Goal: Find contact information: Find contact information

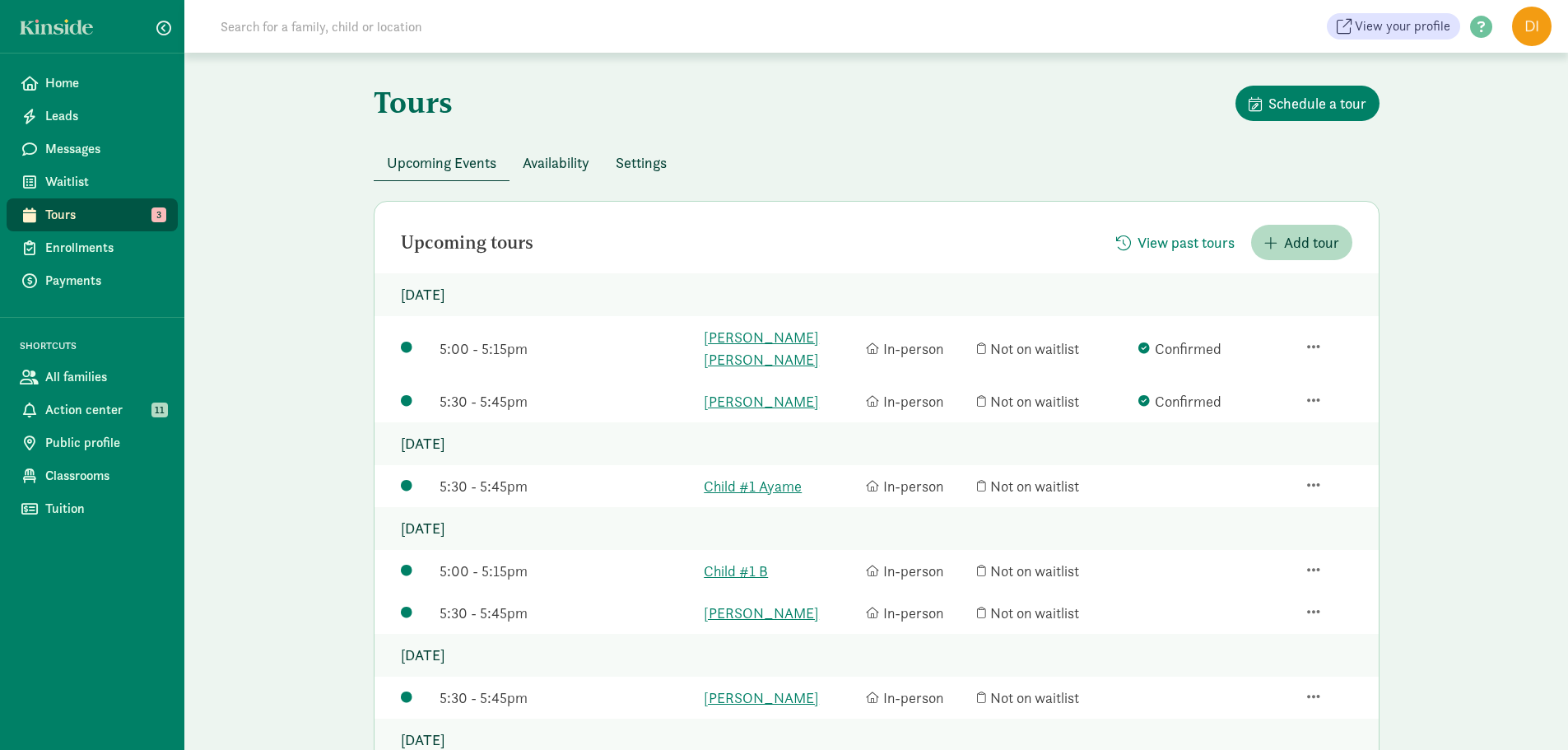
click at [1425, 423] on div "Tours Schedule a tour Upcoming Events Availability Settings Upcoming tours View…" at bounding box center [877, 592] width 1384 height 1079
click at [716, 342] on link "[PERSON_NAME] [PERSON_NAME]" at bounding box center [780, 348] width 154 height 45
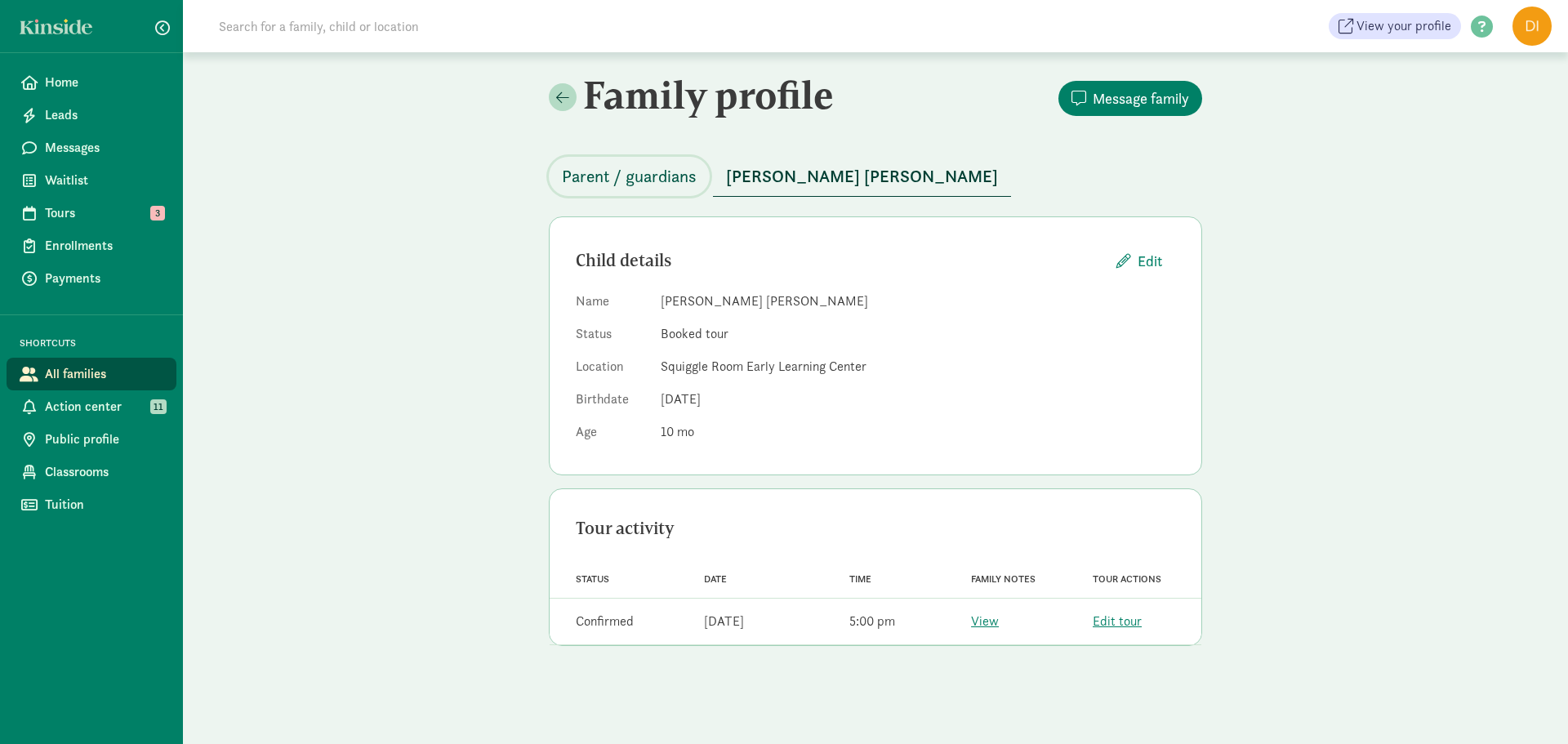
click at [672, 170] on span "Parent / guardians" at bounding box center [629, 176] width 134 height 26
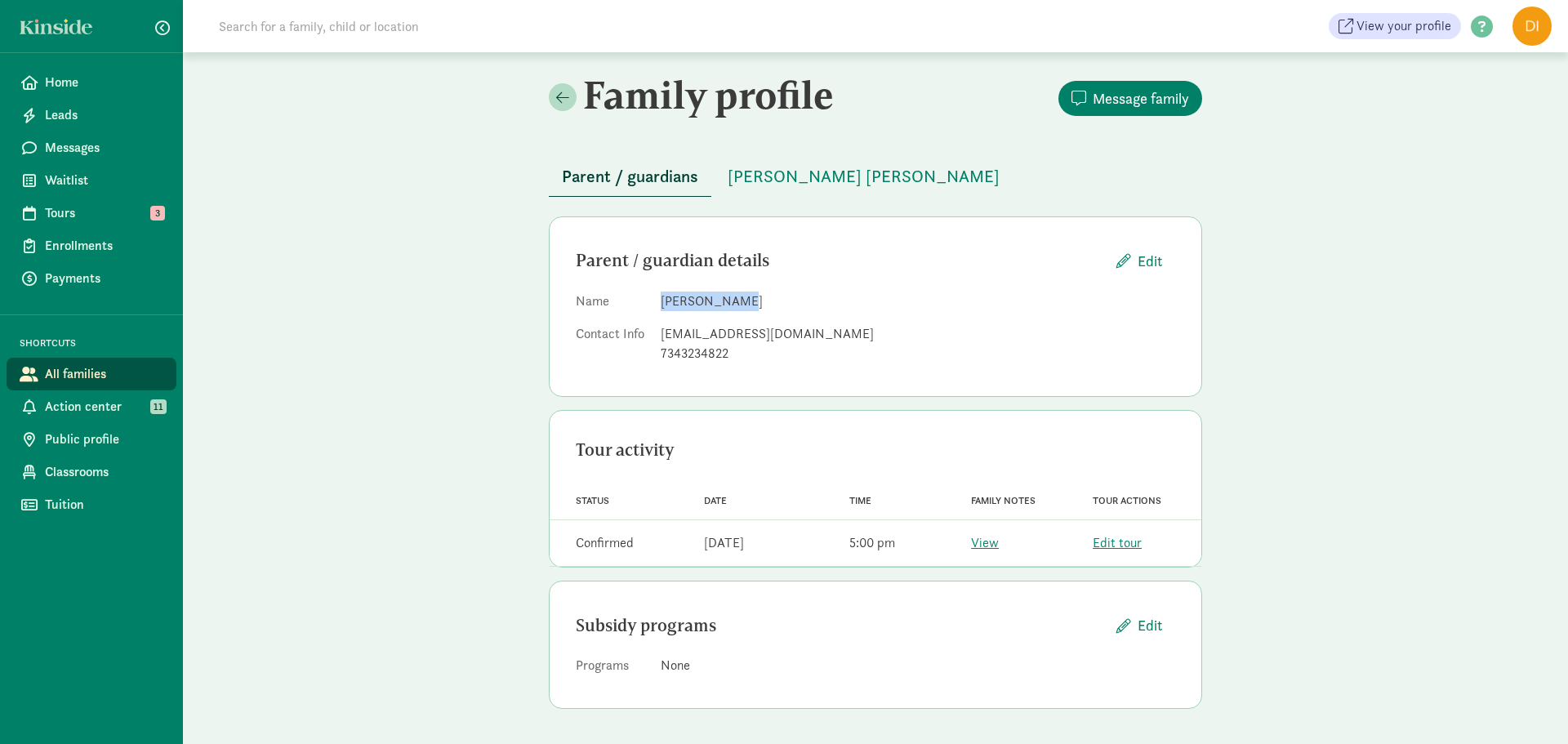
drag, startPoint x: 716, startPoint y: 306, endPoint x: 613, endPoint y: 301, distance: 103.1
click at [613, 301] on dl "Name [PERSON_NAME] Contact Info [EMAIL_ADDRESS][DOMAIN_NAME] 7343234822" at bounding box center [875, 331] width 599 height 78
click at [796, 307] on dd "[PERSON_NAME]" at bounding box center [918, 301] width 515 height 19
click at [80, 83] on span "Home" at bounding box center [104, 82] width 119 height 19
